Goal: Task Accomplishment & Management: Use online tool/utility

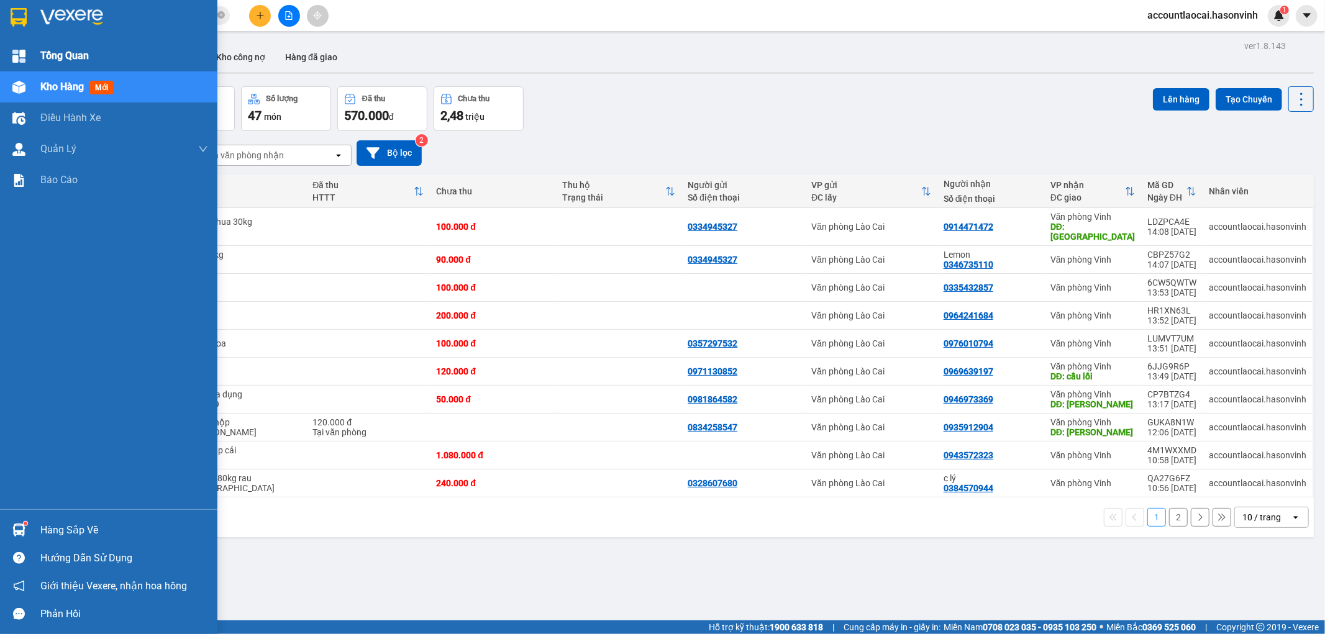
click at [50, 52] on span "Tổng Quan" at bounding box center [64, 56] width 48 height 16
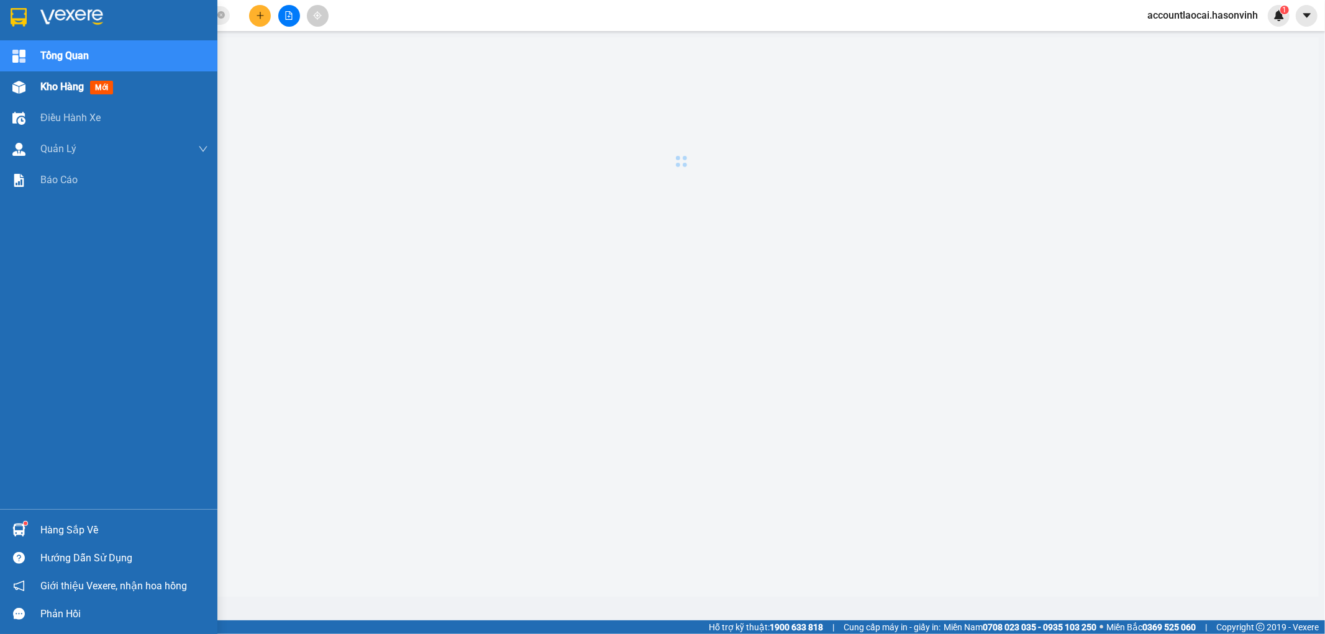
click at [50, 89] on span "Kho hàng" at bounding box center [61, 87] width 43 height 12
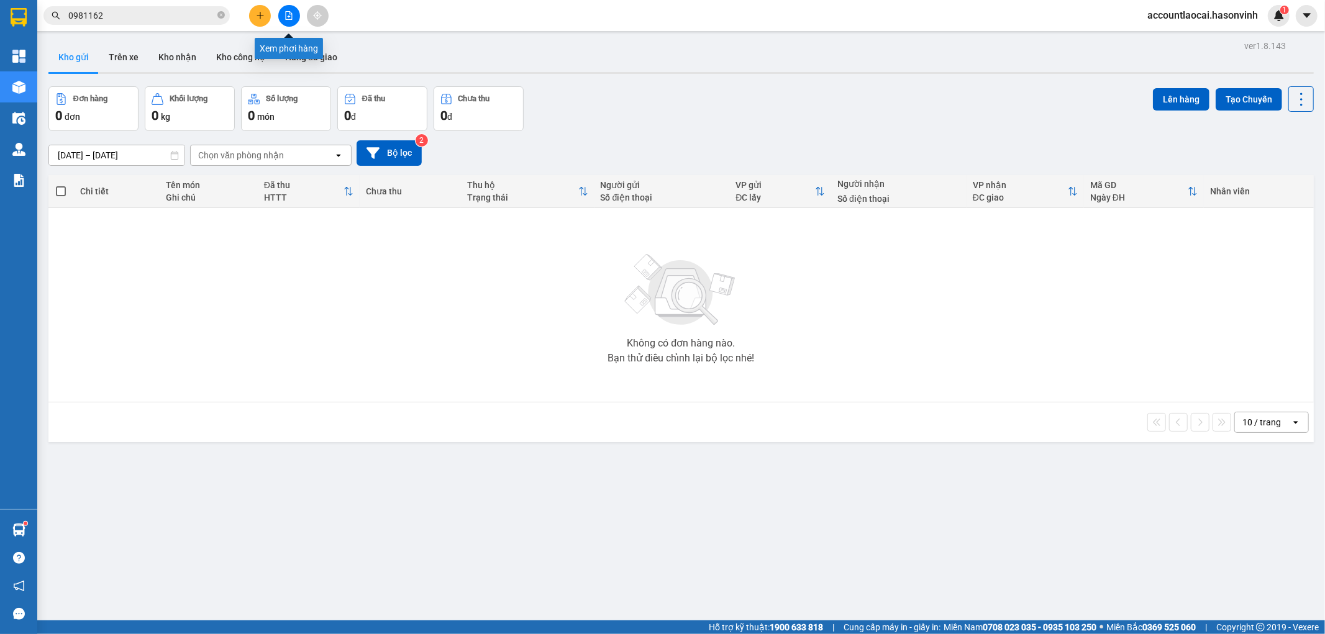
click at [294, 19] on button at bounding box center [289, 16] width 22 height 22
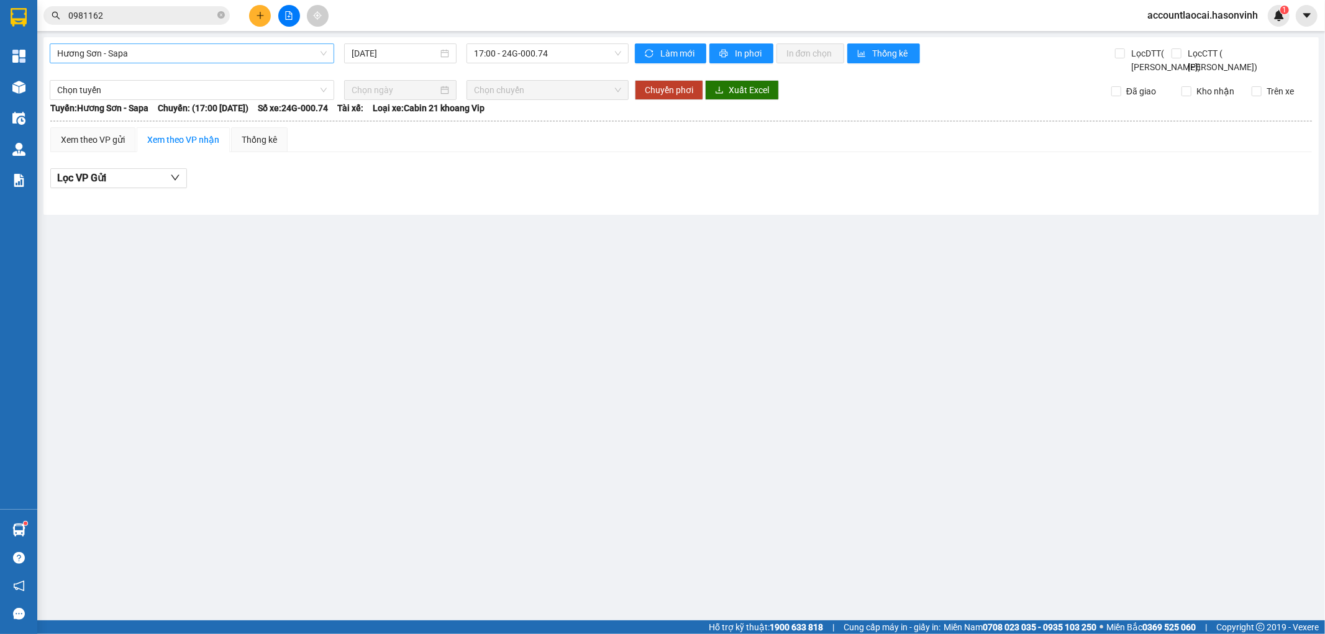
click at [132, 46] on span "Hương Sơn - Sapa" at bounding box center [192, 53] width 270 height 19
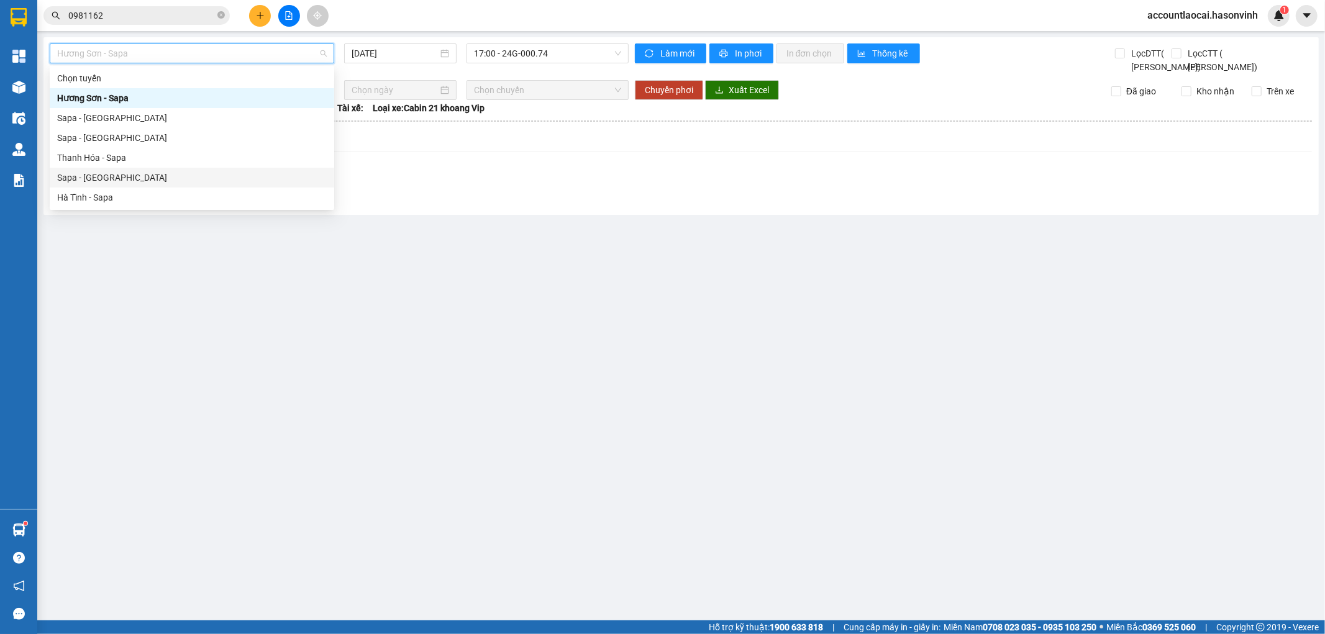
click at [87, 173] on div "Sapa - [GEOGRAPHIC_DATA]" at bounding box center [192, 178] width 270 height 14
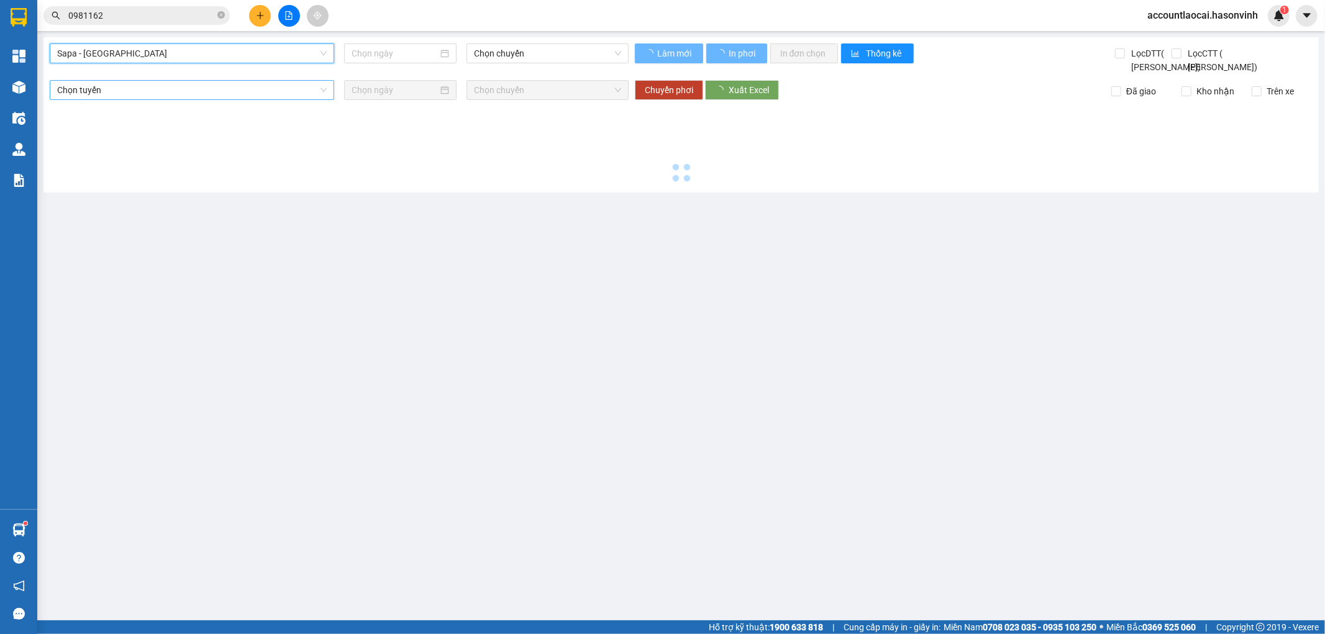
type input "[DATE]"
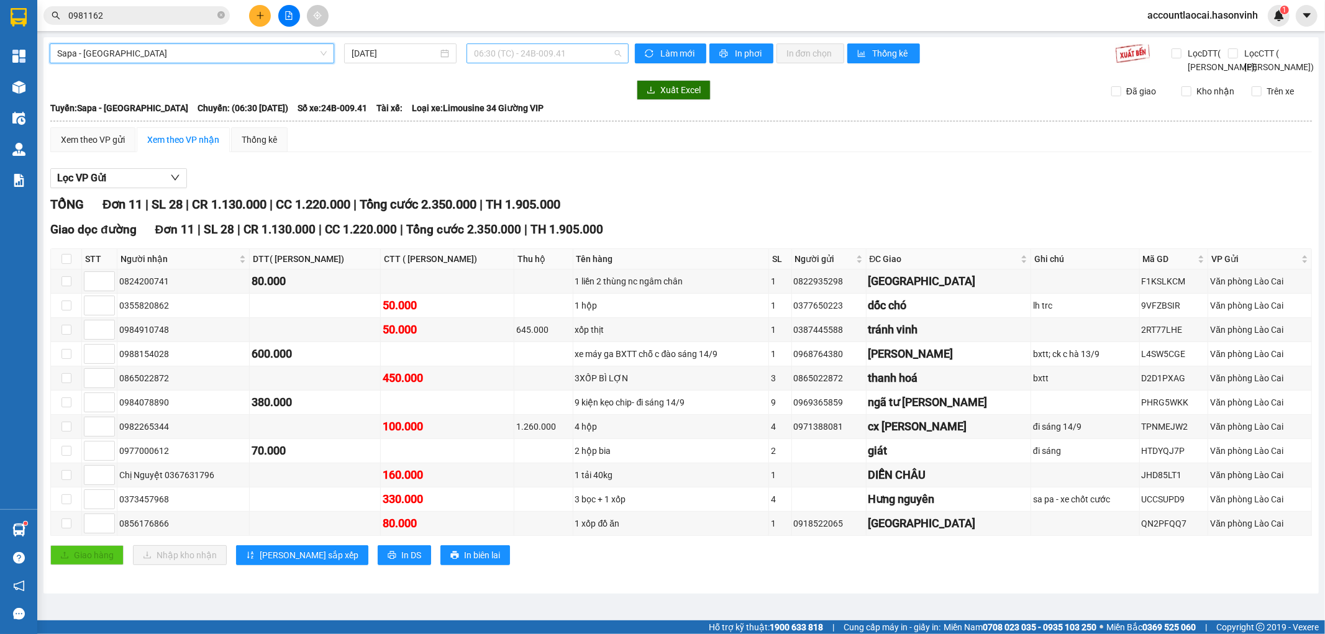
click at [514, 54] on span "06:30 (TC) - 24B-009.41" at bounding box center [547, 53] width 147 height 19
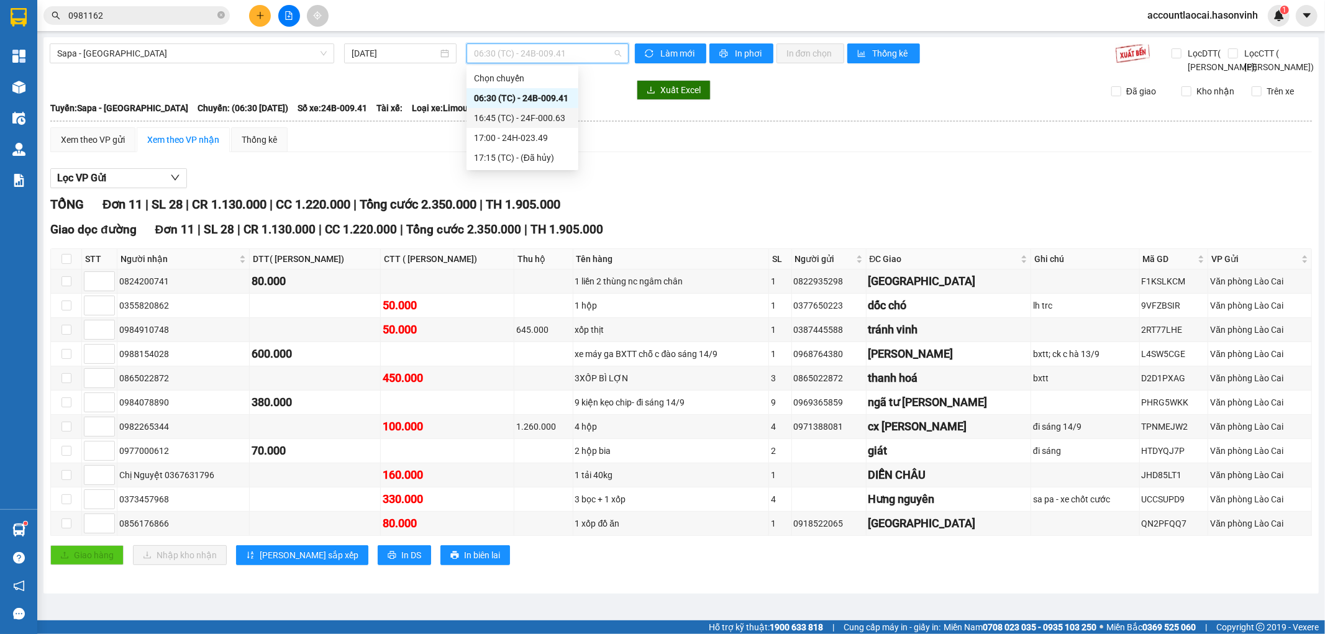
click at [522, 122] on div "16:45 (TC) - 24F-000.63" at bounding box center [522, 118] width 97 height 14
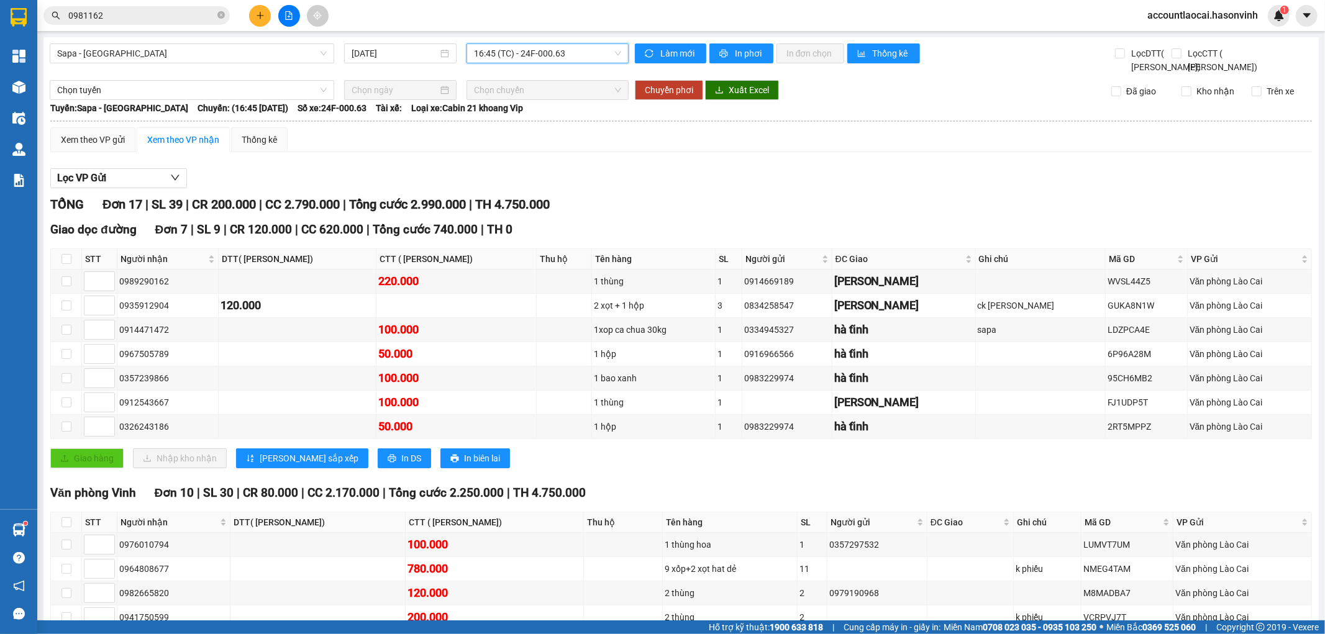
click at [513, 56] on span "16:45 (TC) - 24F-000.63" at bounding box center [547, 53] width 147 height 19
click at [518, 137] on div "17:00 - 24H-023.49" at bounding box center [518, 138] width 97 height 14
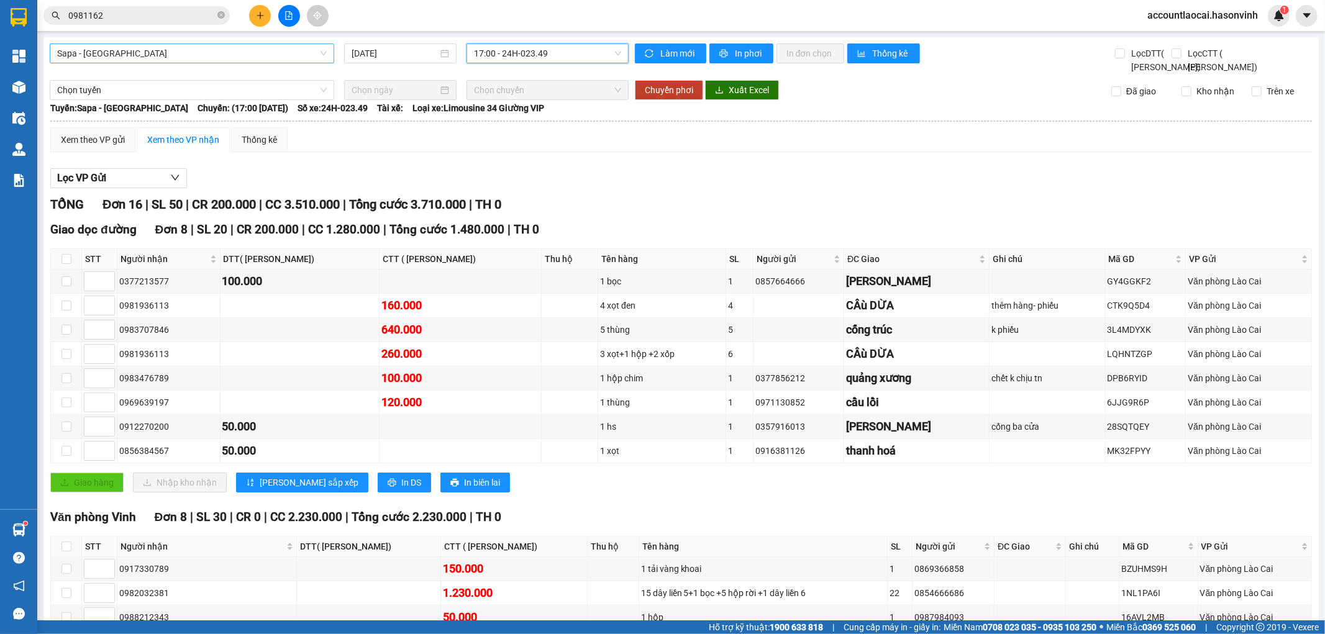
click at [98, 52] on span "Sapa - [GEOGRAPHIC_DATA]" at bounding box center [192, 53] width 270 height 19
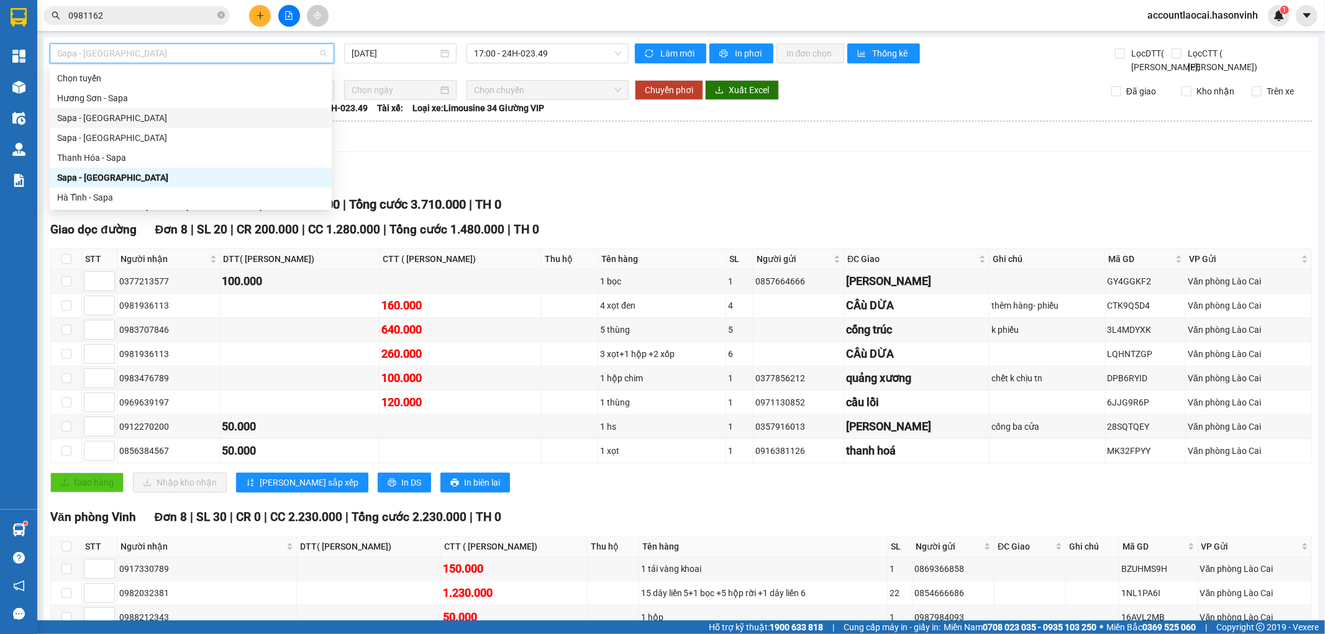
drag, startPoint x: 76, startPoint y: 194, endPoint x: 93, endPoint y: 122, distance: 74.0
click at [93, 122] on div "Chọn tuyến [GEOGRAPHIC_DATA] - [GEOGRAPHIC_DATA] [GEOGRAPHIC_DATA] - [GEOGRAPHI…" at bounding box center [191, 137] width 282 height 139
click at [93, 122] on div "Sapa - [GEOGRAPHIC_DATA]" at bounding box center [190, 118] width 267 height 14
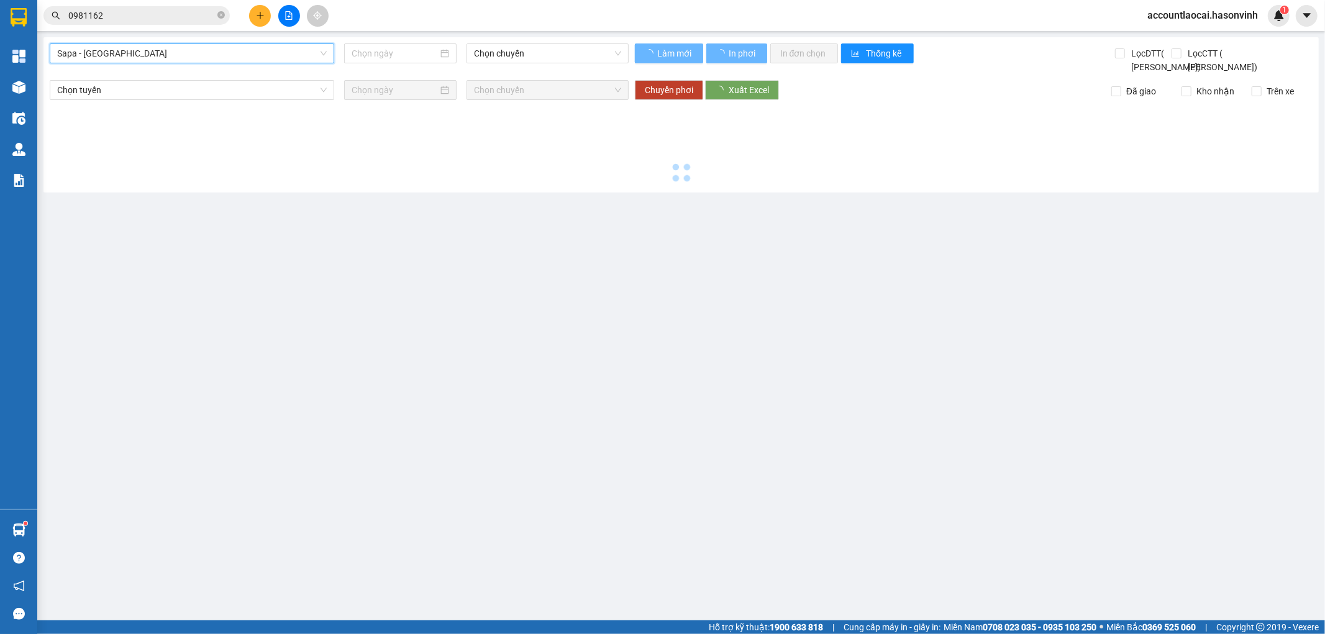
type input "[DATE]"
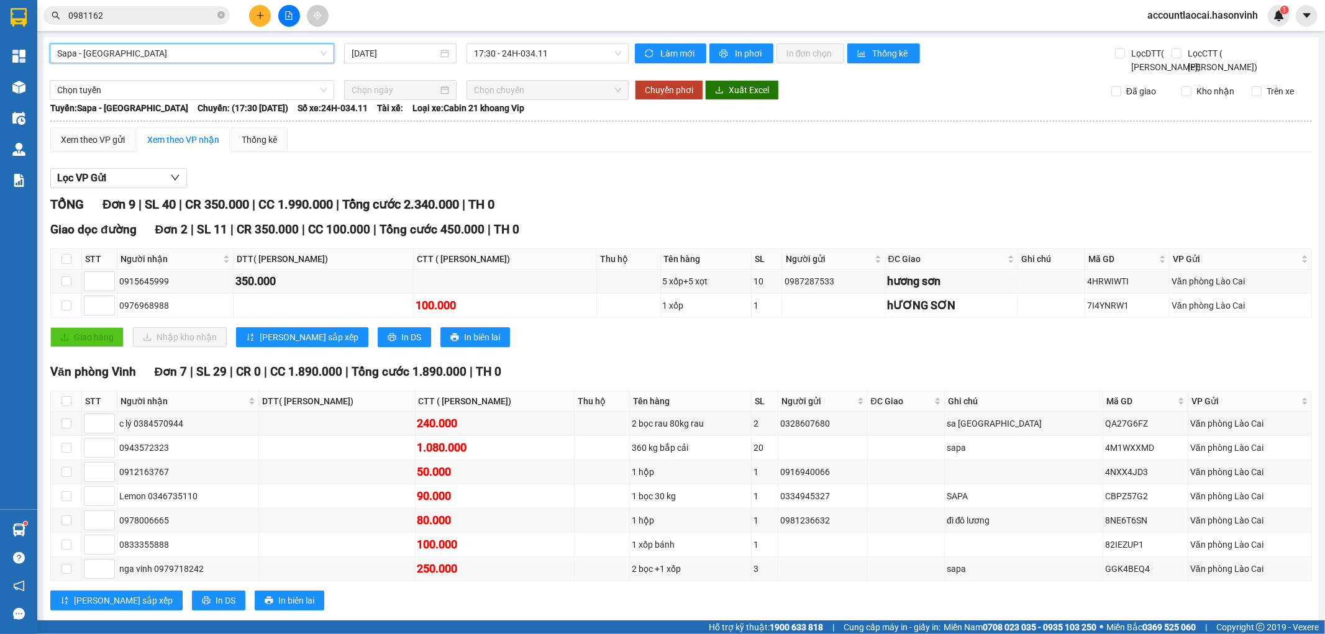
scroll to position [40, 0]
